Goal: Task Accomplishment & Management: Complete application form

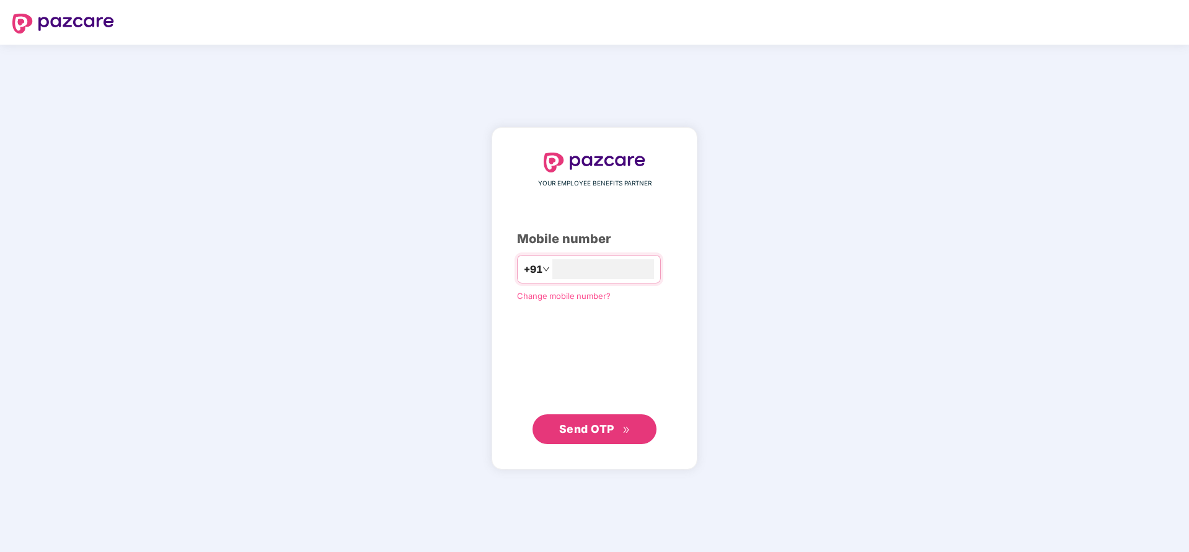
type input "**********"
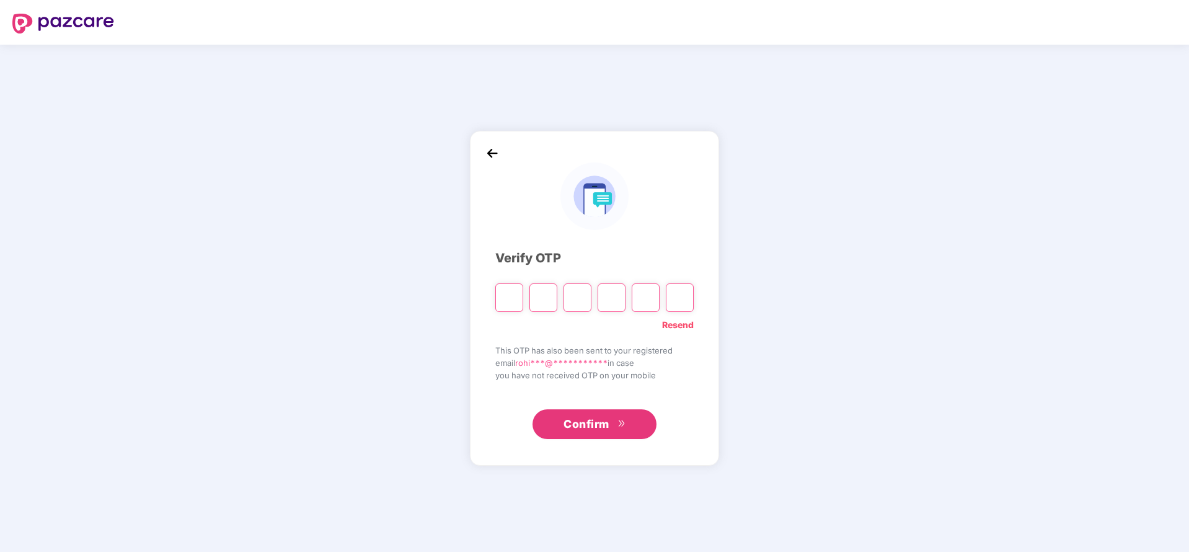
paste input "*"
type input "*"
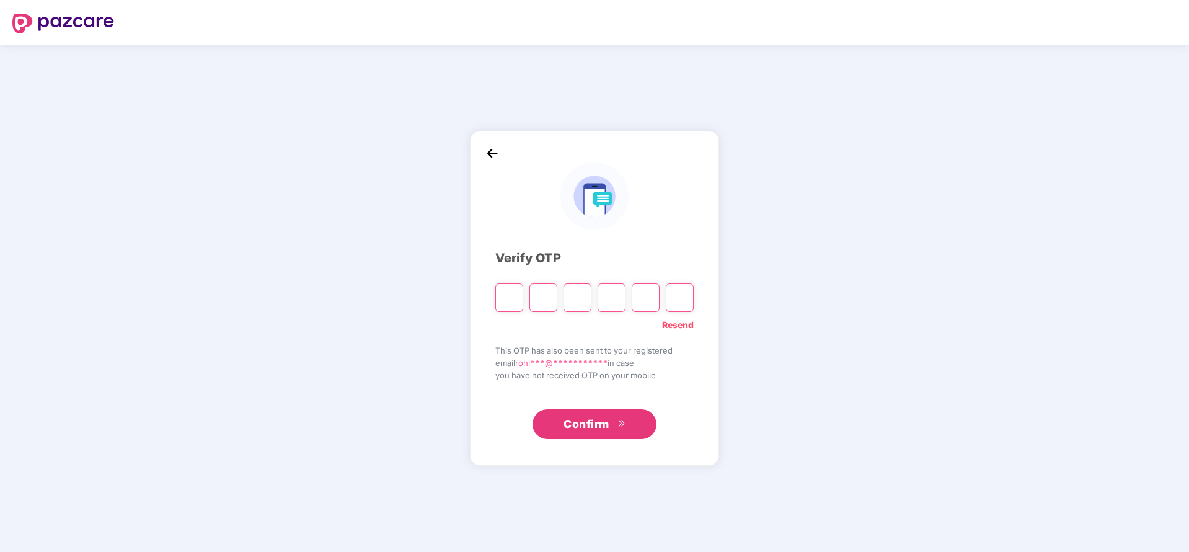
type input "*"
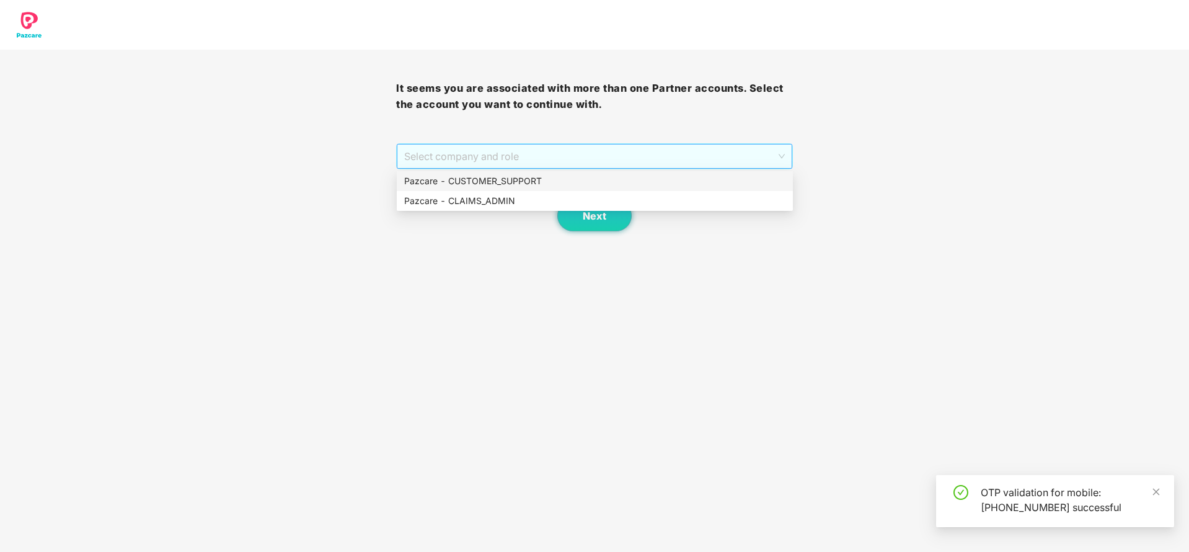
click at [596, 158] on span "Select company and role" at bounding box center [594, 156] width 380 height 24
click at [481, 201] on div "Pazcare - CLAIMS_ADMIN" at bounding box center [594, 201] width 381 height 14
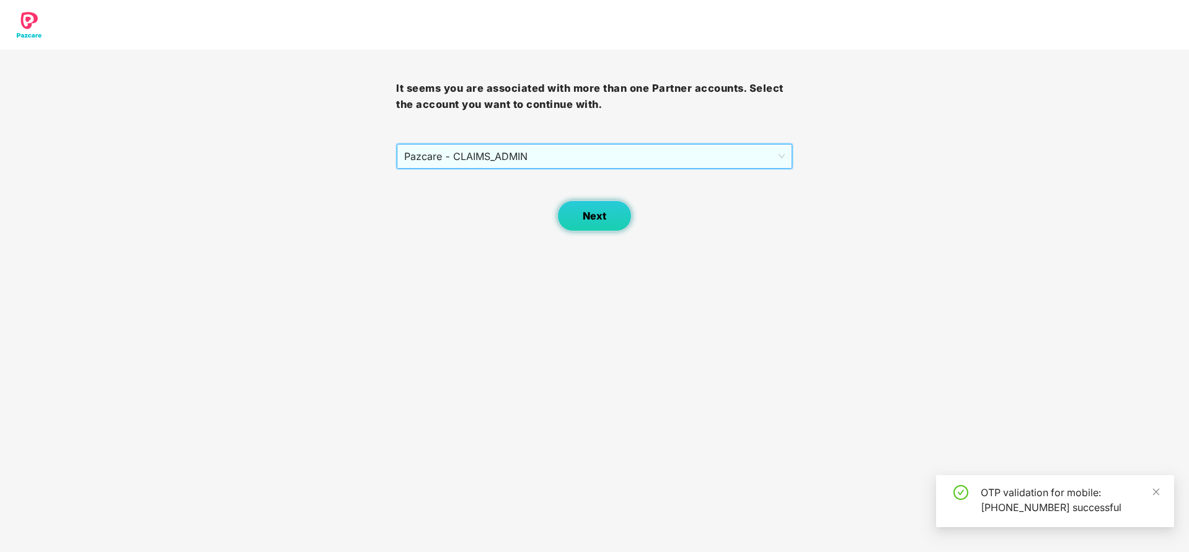
click at [575, 211] on button "Next" at bounding box center [594, 215] width 74 height 31
